Goal: Information Seeking & Learning: Learn about a topic

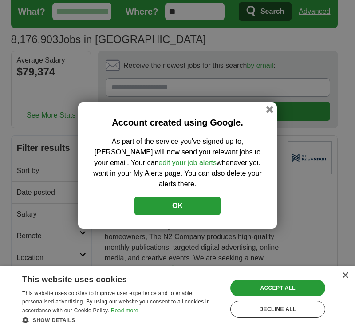
click at [176, 198] on button "OK" at bounding box center [177, 206] width 86 height 19
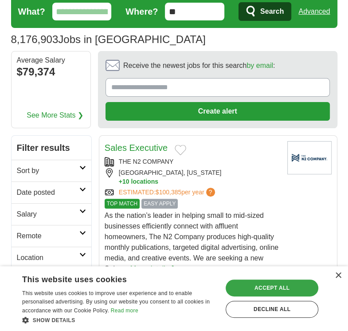
click at [280, 288] on div "Accept all" at bounding box center [272, 288] width 93 height 17
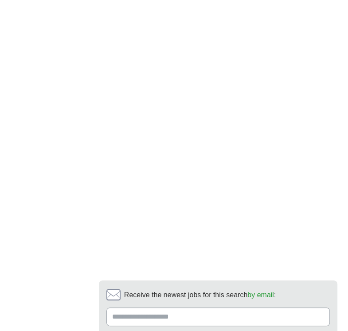
scroll to position [1826, 0]
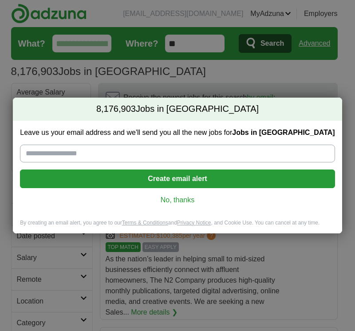
drag, startPoint x: 0, startPoint y: 0, endPoint x: 178, endPoint y: 199, distance: 266.9
click at [178, 199] on div "Leave us your email address and we'll send you all the new jobs for Jobs in [GE…" at bounding box center [177, 170] width 329 height 99
click at [178, 199] on link "No, thanks" at bounding box center [177, 200] width 300 height 10
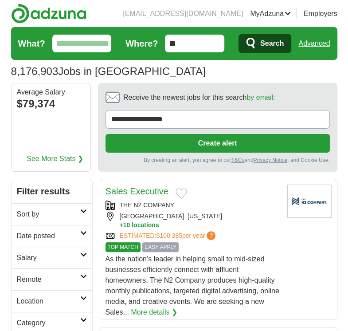
click at [178, 199] on div "Sales Executive THE N2 COMPANY [GEOGRAPHIC_DATA], [US_STATE] + 10 locations EST…" at bounding box center [193, 251] width 175 height 133
